Goal: Task Accomplishment & Management: Manage account settings

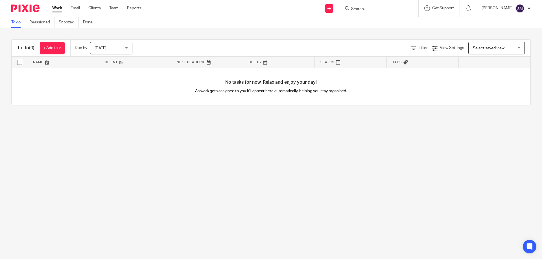
click at [380, 9] on input "Search" at bounding box center [376, 9] width 51 height 5
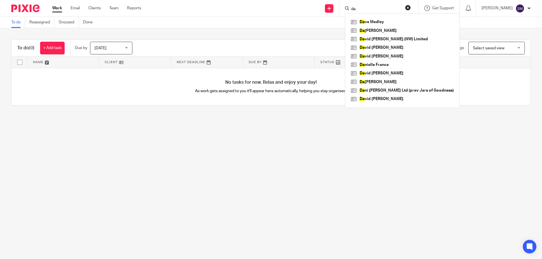
type input "d"
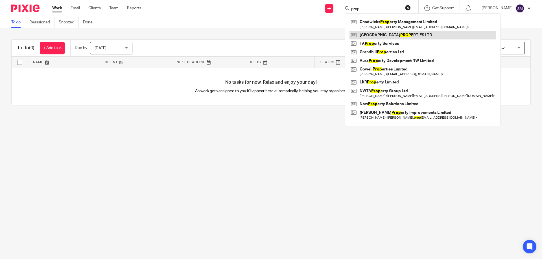
type input "prop"
click at [385, 35] on link at bounding box center [422, 35] width 147 height 8
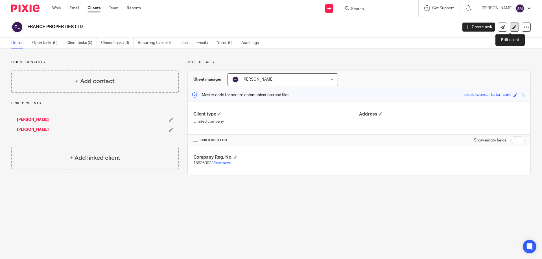
click at [512, 26] on link at bounding box center [514, 27] width 9 height 9
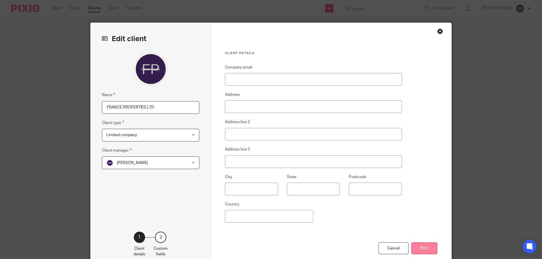
click at [418, 246] on button "Next" at bounding box center [424, 249] width 26 height 12
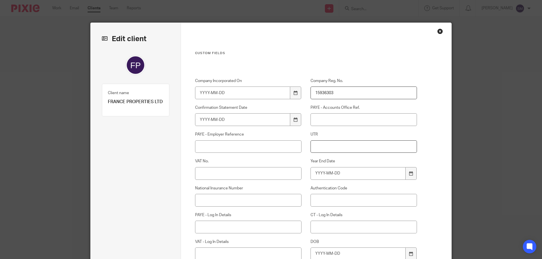
click at [325, 147] on input "UTR" at bounding box center [363, 147] width 107 height 13
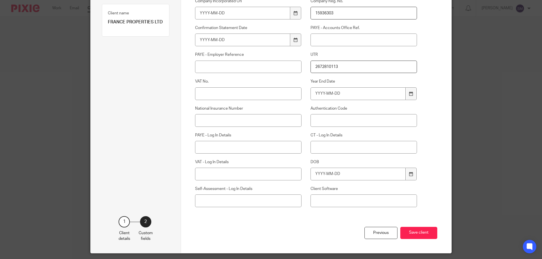
scroll to position [85, 0]
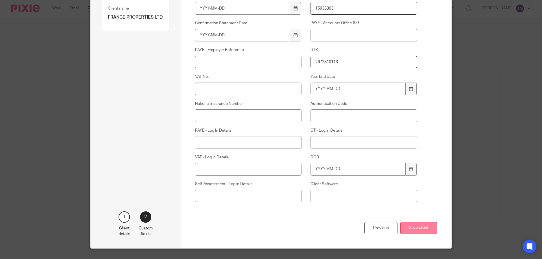
type input "2672810113"
click at [409, 228] on button "Save client" at bounding box center [418, 228] width 37 height 12
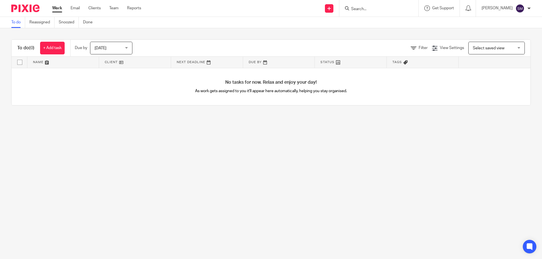
click at [384, 9] on input "Search" at bounding box center [376, 9] width 51 height 5
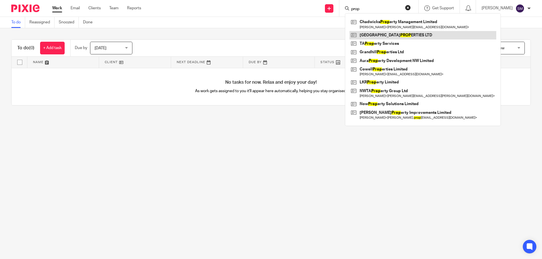
type input "prop"
click at [383, 39] on link at bounding box center [422, 35] width 147 height 8
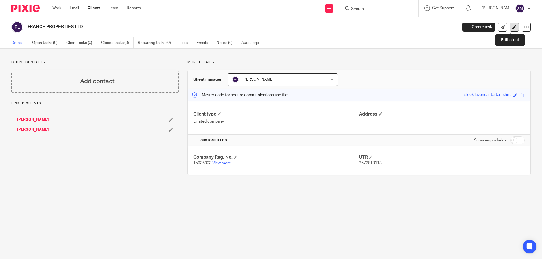
click at [512, 26] on icon at bounding box center [514, 27] width 4 height 4
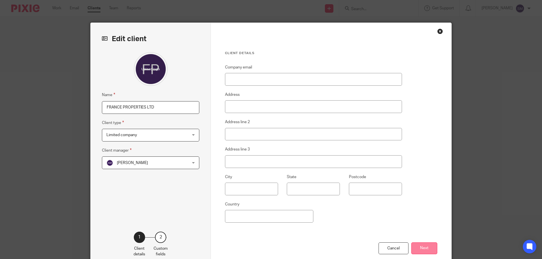
click at [419, 245] on button "Next" at bounding box center [424, 249] width 26 height 12
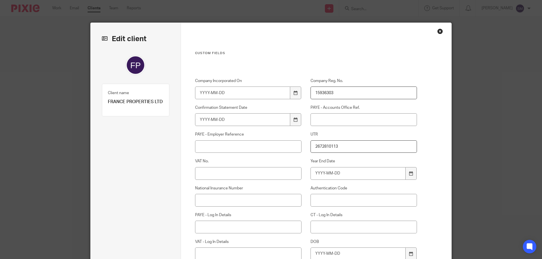
scroll to position [28, 0]
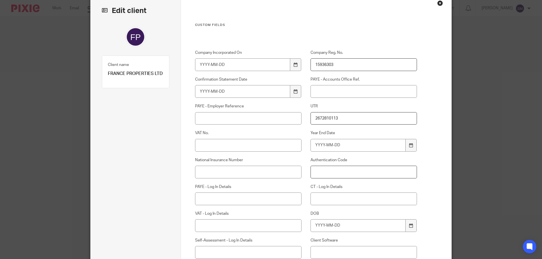
click at [317, 175] on input "Authentication Code" at bounding box center [363, 172] width 107 height 13
type input "CHMUMU"
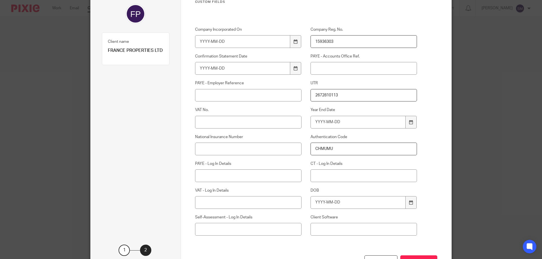
scroll to position [97, 0]
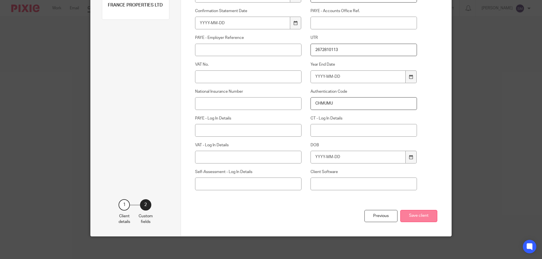
click at [407, 218] on button "Save client" at bounding box center [418, 216] width 37 height 12
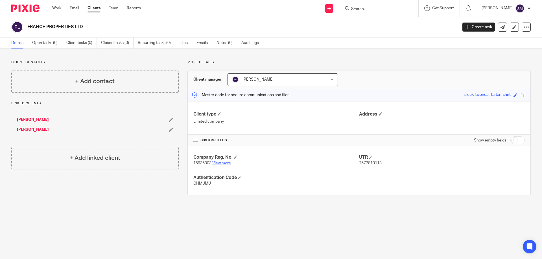
click at [225, 164] on link "View more" at bounding box center [221, 163] width 19 height 4
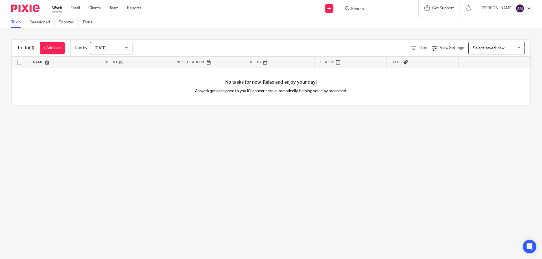
click at [361, 10] on input "Search" at bounding box center [376, 9] width 51 height 5
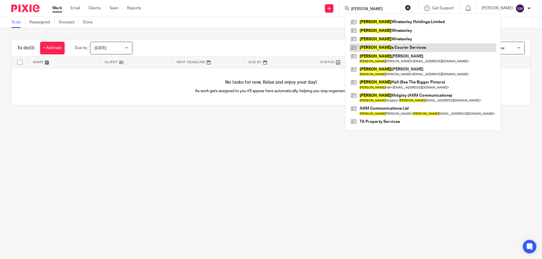
type input "[PERSON_NAME]"
click at [393, 46] on link at bounding box center [422, 47] width 147 height 8
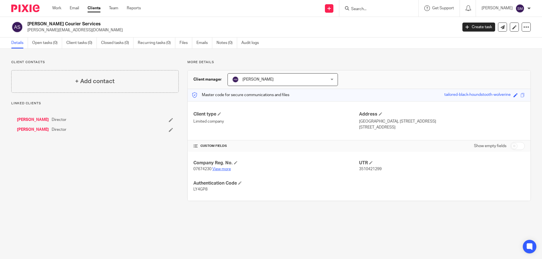
click at [222, 169] on link "View more" at bounding box center [221, 169] width 19 height 4
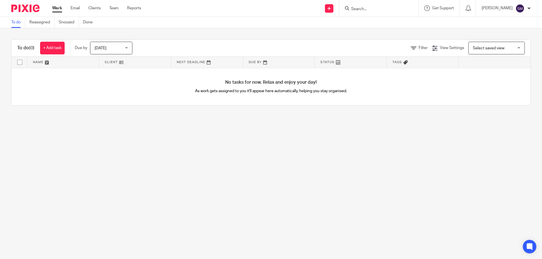
click at [383, 6] on form at bounding box center [381, 8] width 60 height 7
click at [381, 9] on input "Search" at bounding box center [376, 9] width 51 height 5
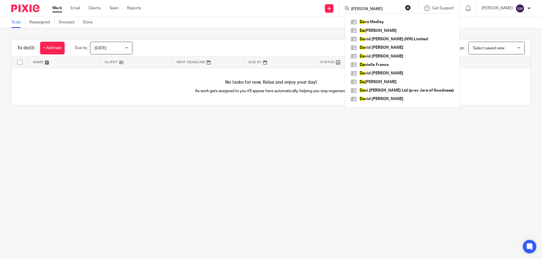
type input "dani"
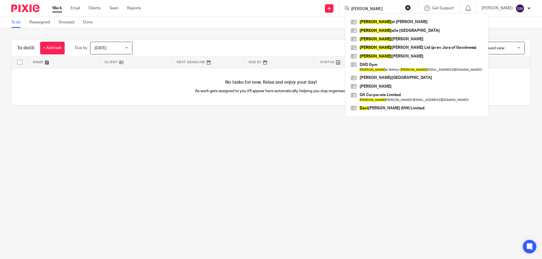
drag, startPoint x: 380, startPoint y: 11, endPoint x: 345, endPoint y: 9, distance: 35.1
click at [345, 9] on div "Send new email Create task Add client dani Dani el Skeel Dani elle France Dani …" at bounding box center [346, 8] width 392 height 17
type input "dani"
click at [378, 32] on link at bounding box center [416, 31] width 134 height 8
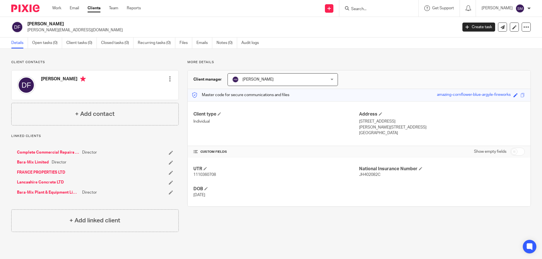
click at [52, 173] on link "FRANCE PROPERTIES LTD" at bounding box center [41, 173] width 48 height 6
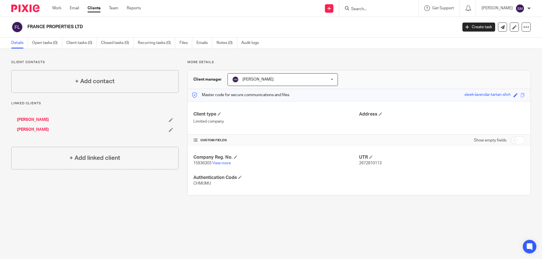
click at [203, 163] on span "15936303" at bounding box center [202, 163] width 18 height 4
copy p "15936303"
click at [204, 184] on span "CHMUMU" at bounding box center [201, 184] width 17 height 4
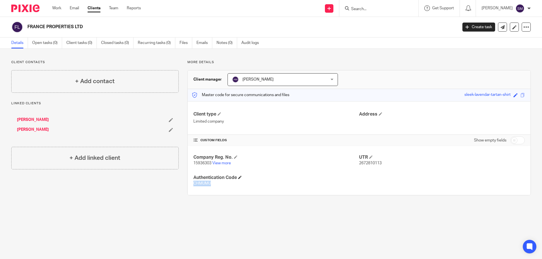
copy span "CHMUMU"
click at [373, 9] on input "Search" at bounding box center [376, 9] width 51 height 5
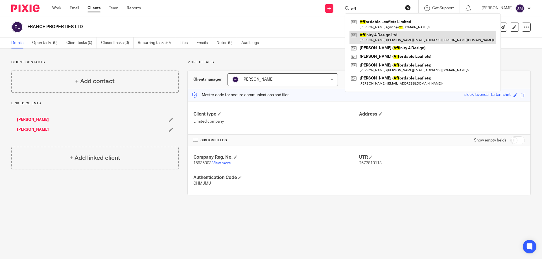
type input "aff"
click at [384, 36] on link at bounding box center [422, 37] width 147 height 13
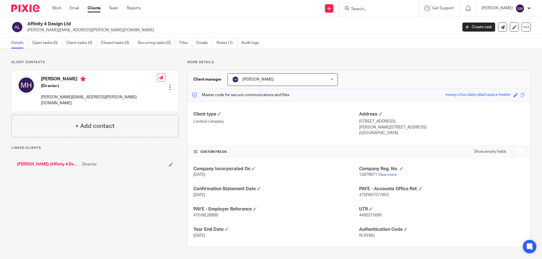
click at [367, 174] on span "12879971" at bounding box center [368, 175] width 18 height 4
copy p "12879971"
click at [380, 173] on link "View more" at bounding box center [387, 175] width 19 height 4
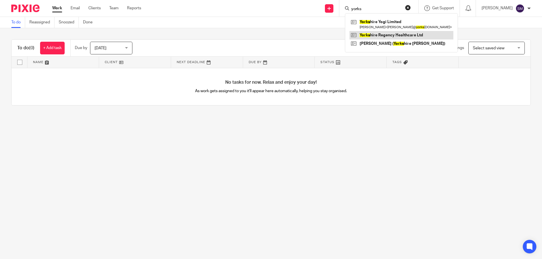
type input "yorks"
click at [401, 32] on link at bounding box center [401, 35] width 104 height 8
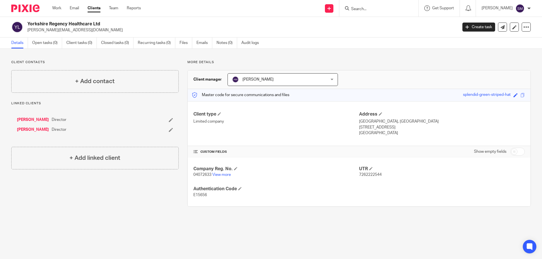
click at [204, 175] on span "04072633" at bounding box center [202, 175] width 18 height 4
copy p "04072633"
click at [199, 196] on span "E15656" at bounding box center [200, 195] width 14 height 4
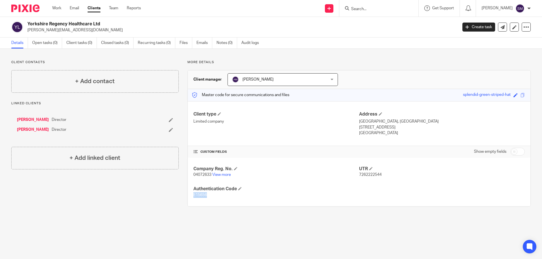
copy span "E15656"
click at [364, 10] on input "Search" at bounding box center [376, 9] width 51 height 5
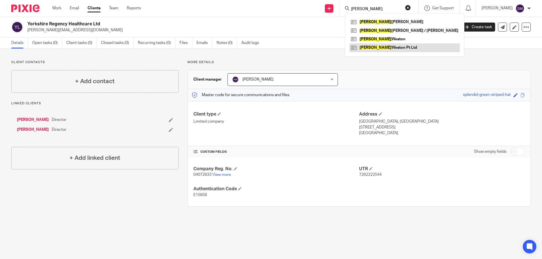
type input "kim"
click at [382, 49] on link at bounding box center [404, 47] width 110 height 8
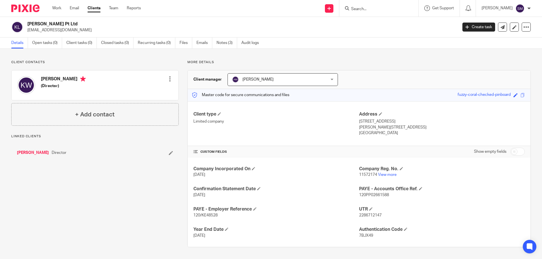
click at [369, 174] on span "11572174" at bounding box center [368, 175] width 18 height 4
copy p "11572174"
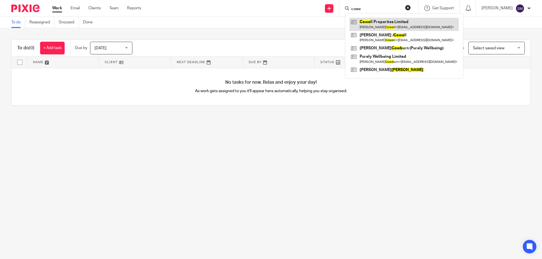
type input "cowe"
click at [392, 23] on link at bounding box center [403, 24] width 109 height 13
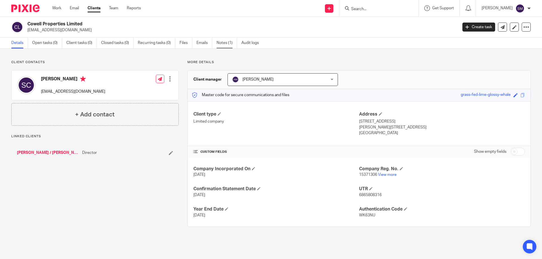
click at [221, 42] on link "Notes (1)" at bounding box center [226, 43] width 21 height 11
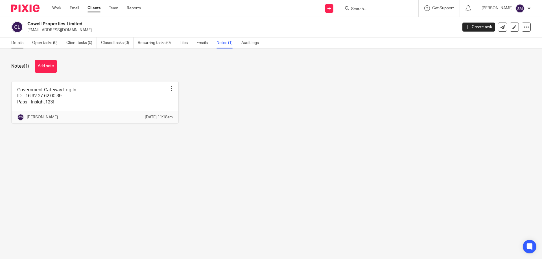
click at [14, 44] on link "Details" at bounding box center [19, 43] width 17 height 11
